Goal: Navigation & Orientation: Understand site structure

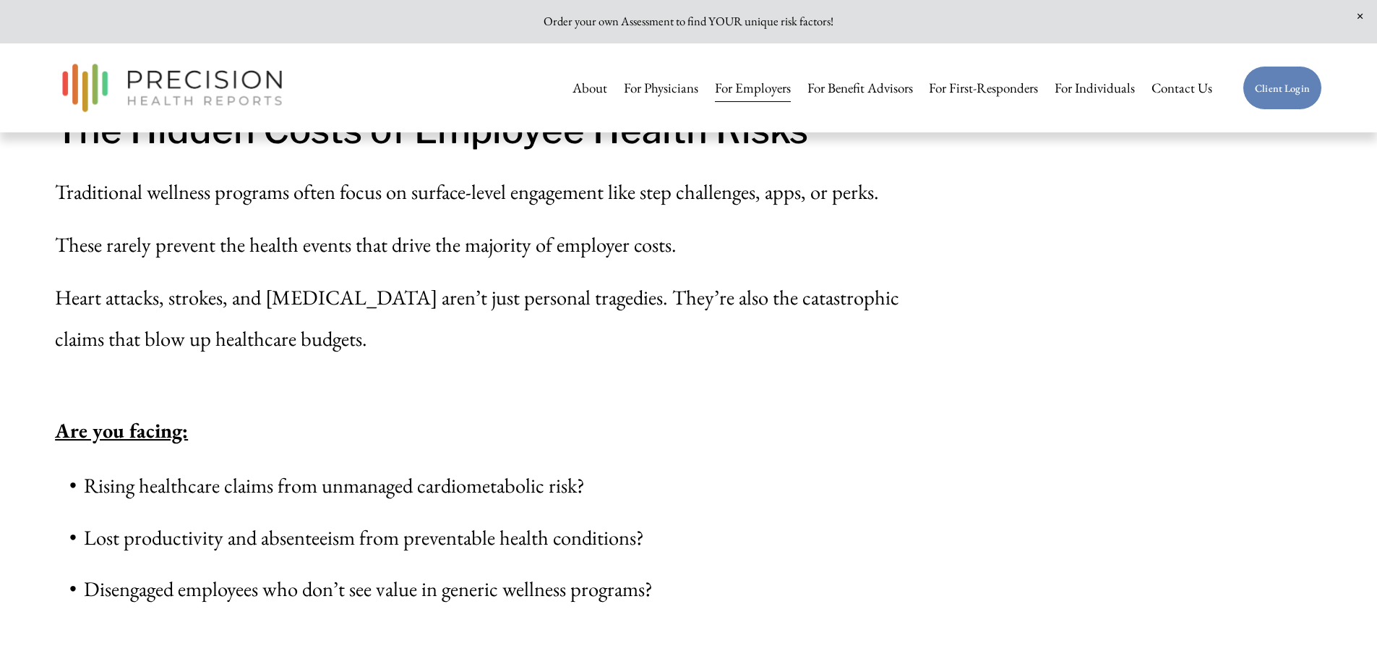
scroll to position [868, 0]
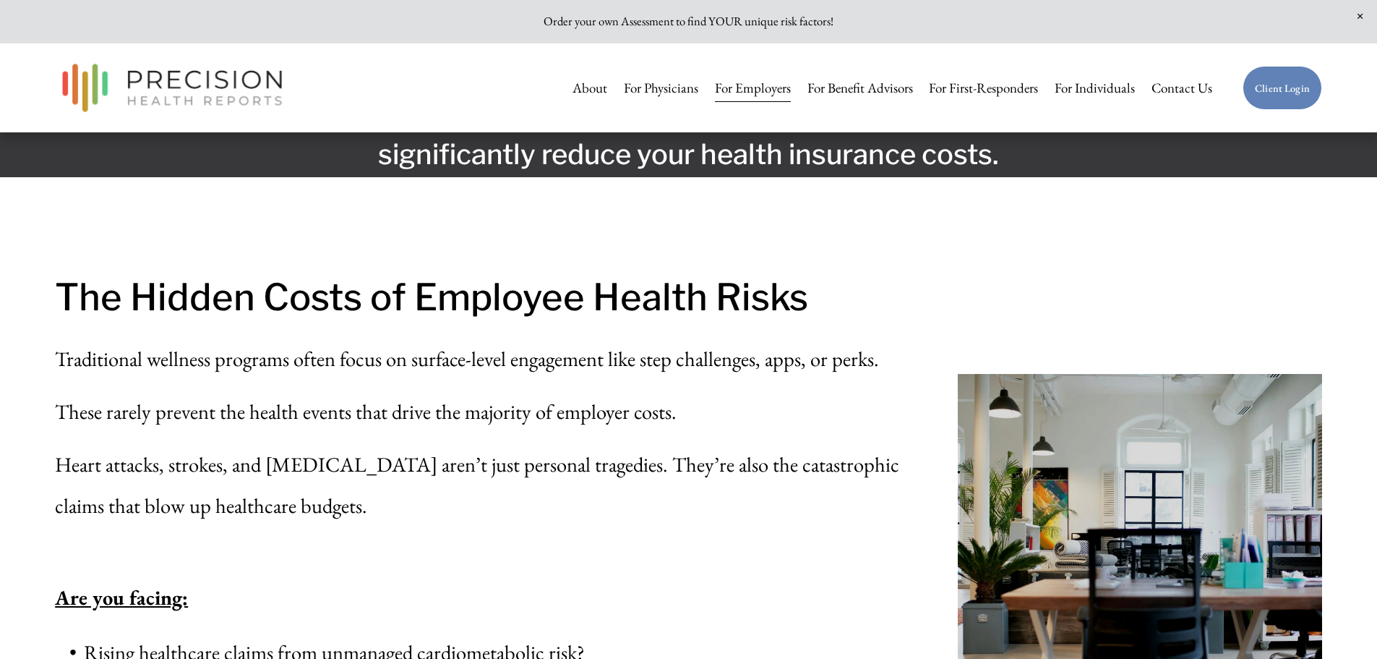
click at [889, 82] on link "For Benefit Advisors" at bounding box center [861, 88] width 106 height 30
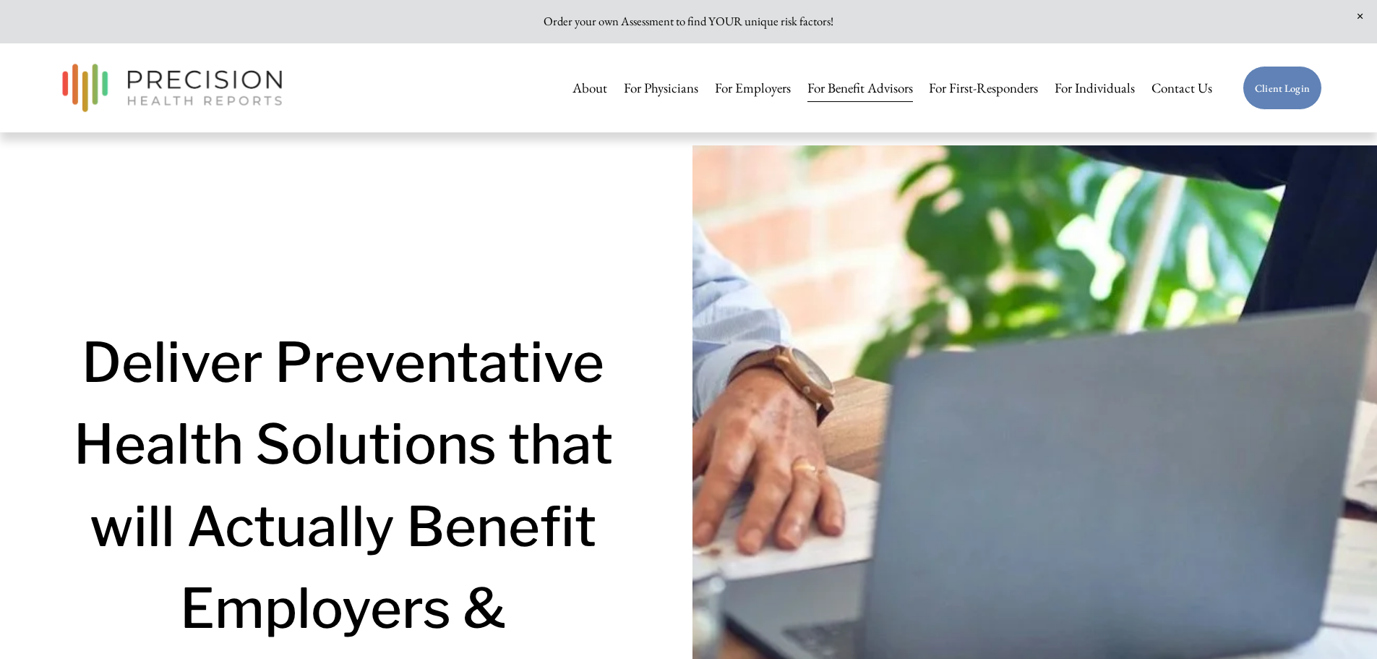
click at [625, 93] on link "For Physicians" at bounding box center [661, 88] width 74 height 30
click at [597, 95] on link "About" at bounding box center [590, 88] width 35 height 30
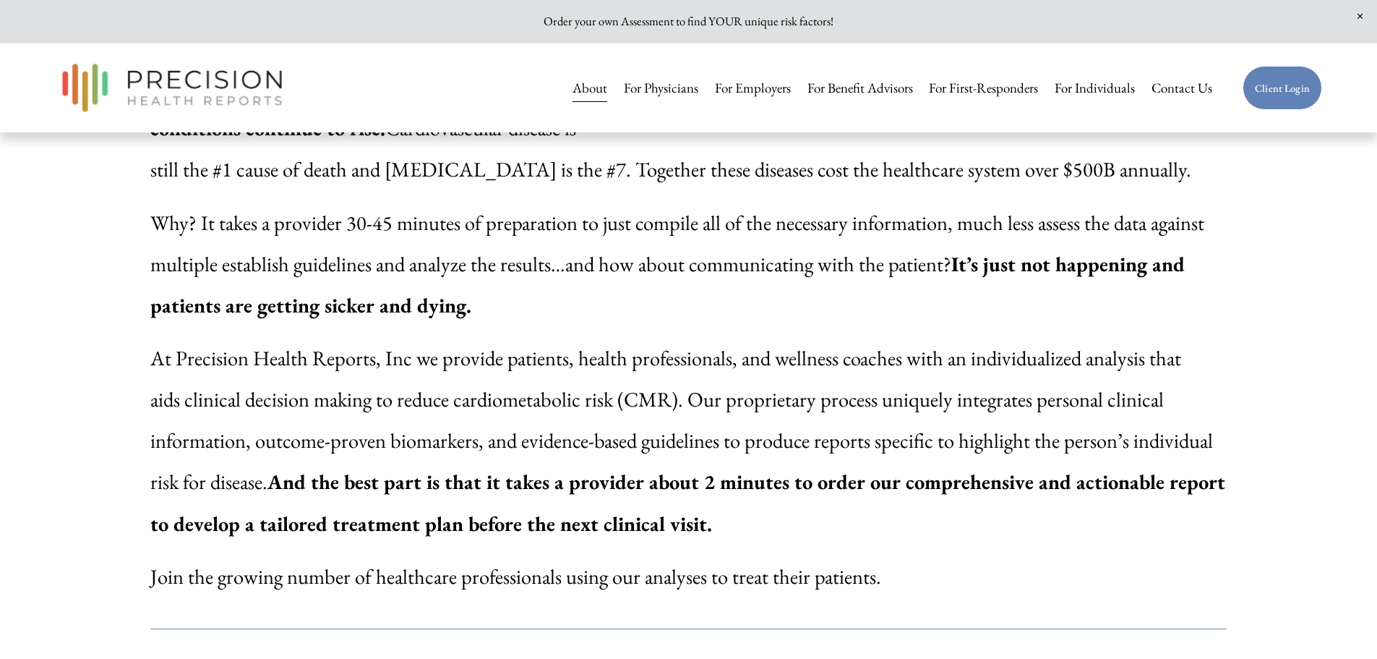
scroll to position [1229, 0]
